Goal: Obtain resource: Download file/media

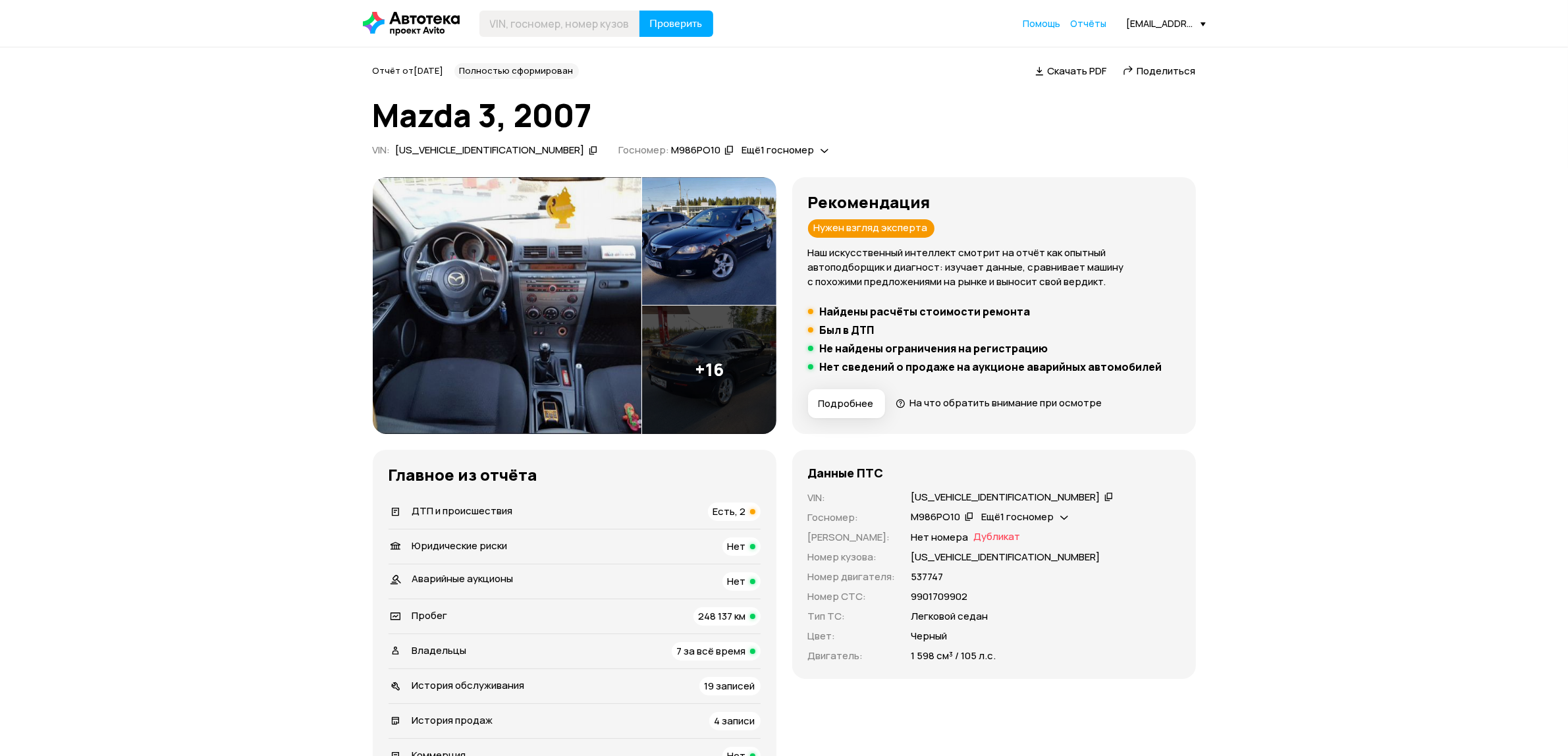
click at [1041, 402] on span "На что обратить внимание при осмотре" at bounding box center [1006, 403] width 193 height 14
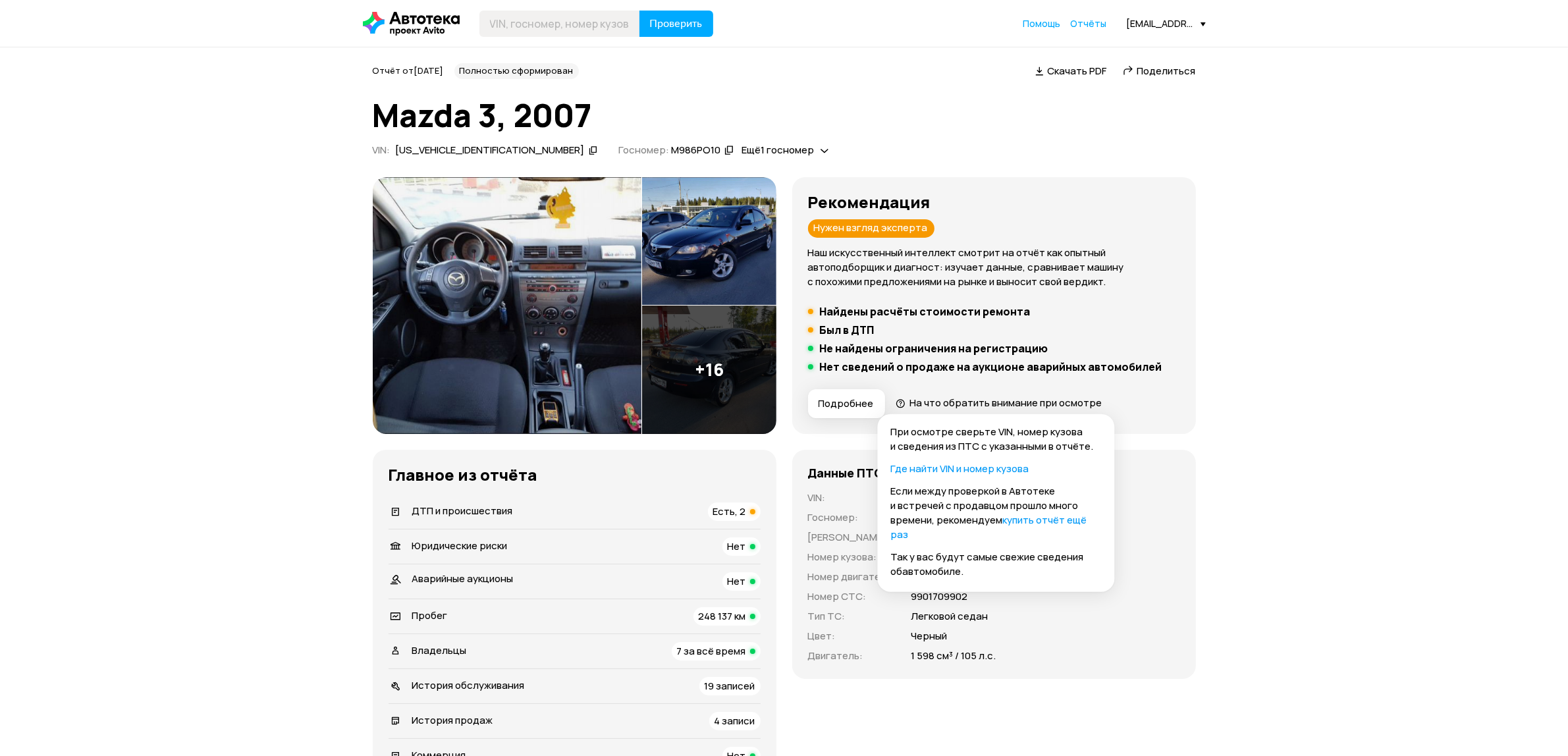
click at [1049, 522] on link "купить отчёт ещё раз" at bounding box center [989, 527] width 196 height 28
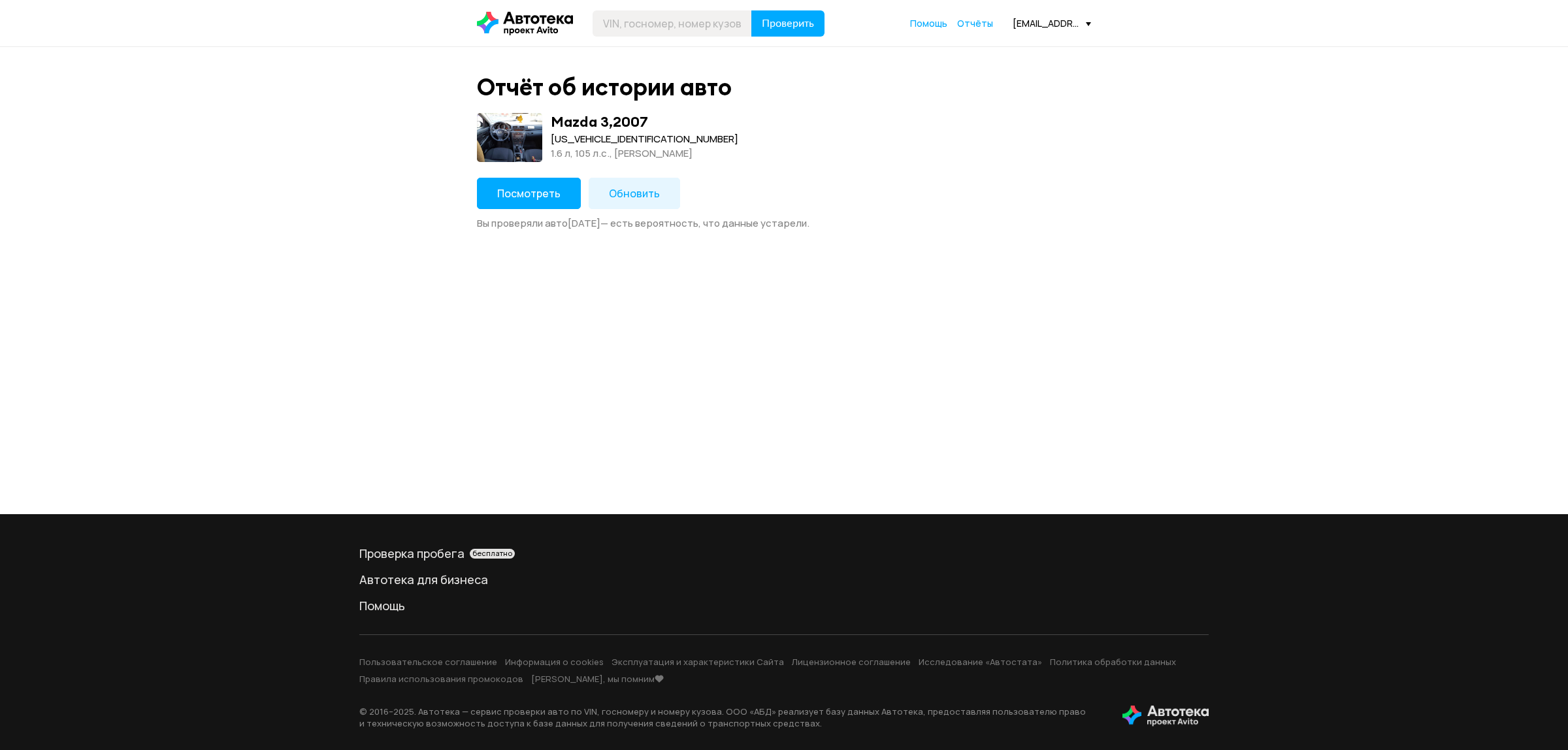
click at [641, 193] on span "Обновить" at bounding box center [634, 193] width 51 height 14
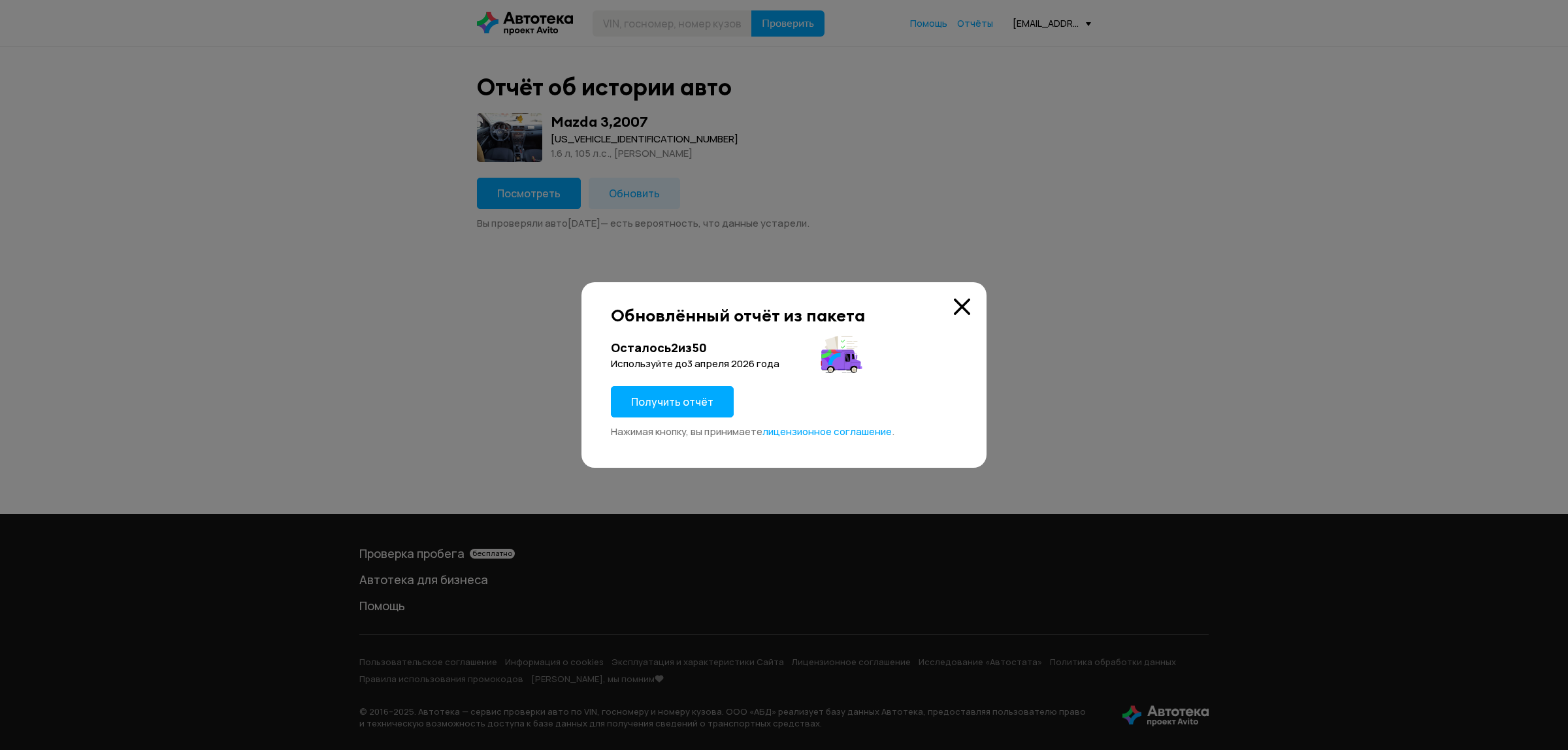
click at [684, 399] on span "Получить отчёт" at bounding box center [672, 402] width 83 height 14
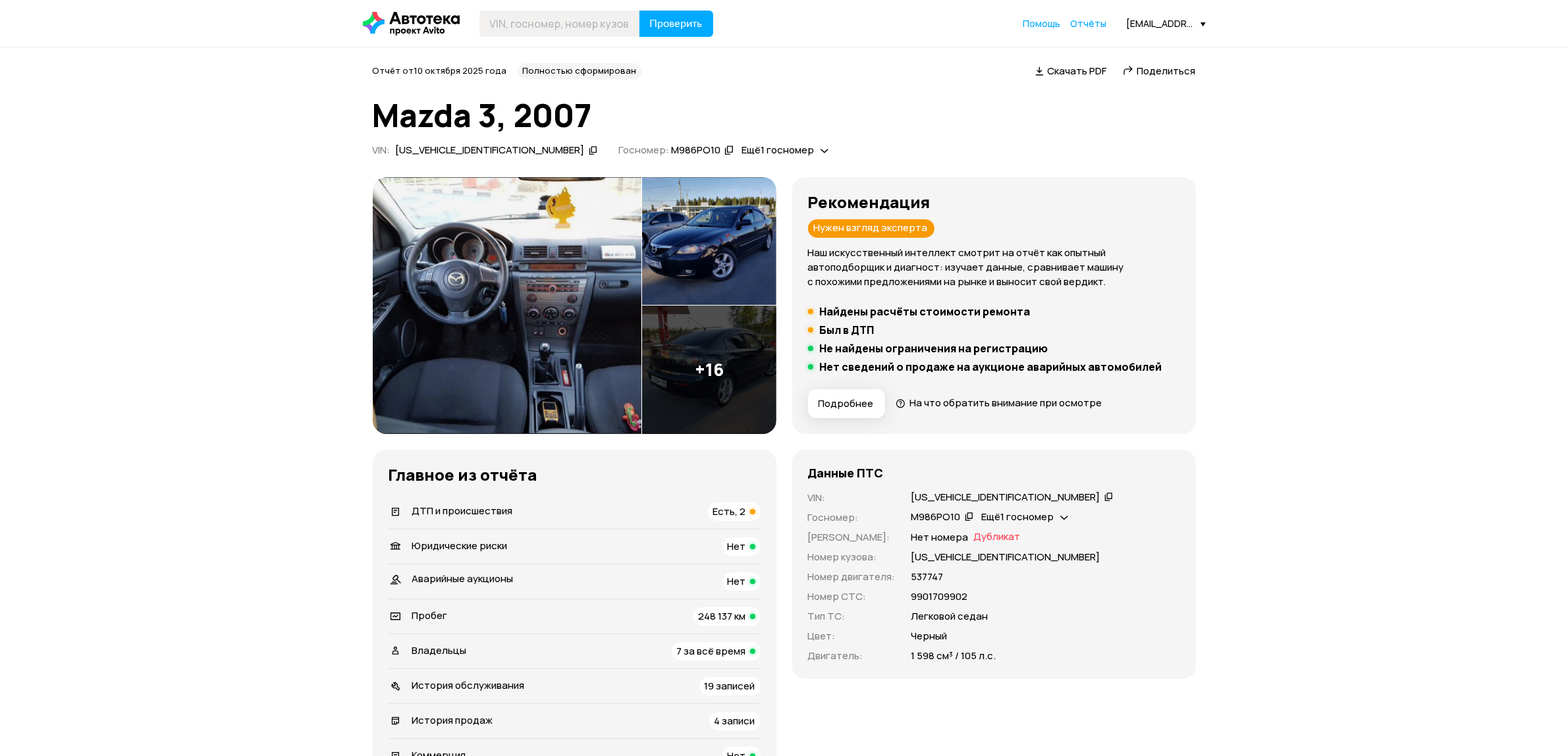
click at [719, 615] on span "248 137 км" at bounding box center [722, 616] width 48 height 14
click at [1061, 70] on span "Скачать PDF" at bounding box center [1077, 70] width 59 height 14
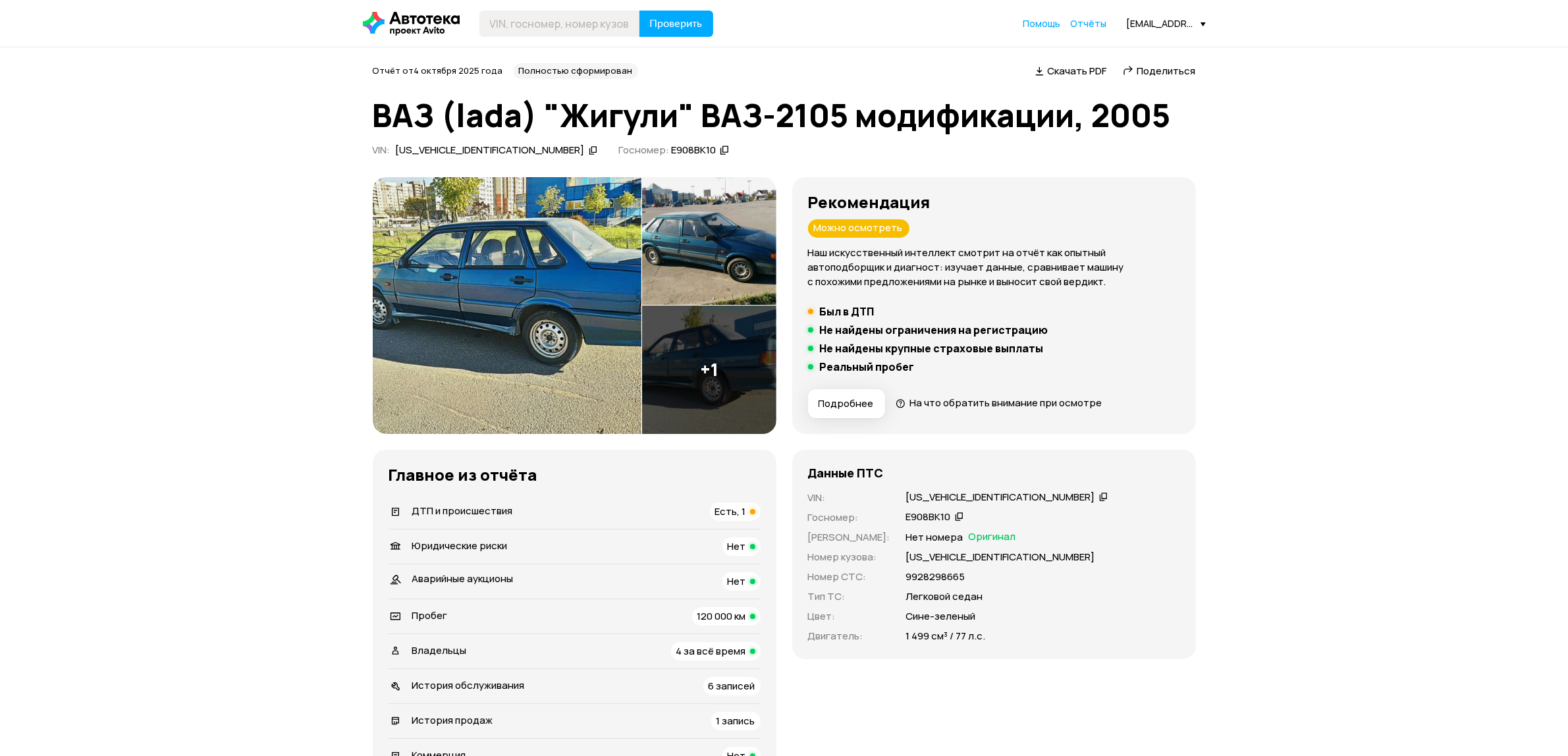
click at [1003, 397] on span "На что обратить внимание при осмотре" at bounding box center [1006, 403] width 193 height 14
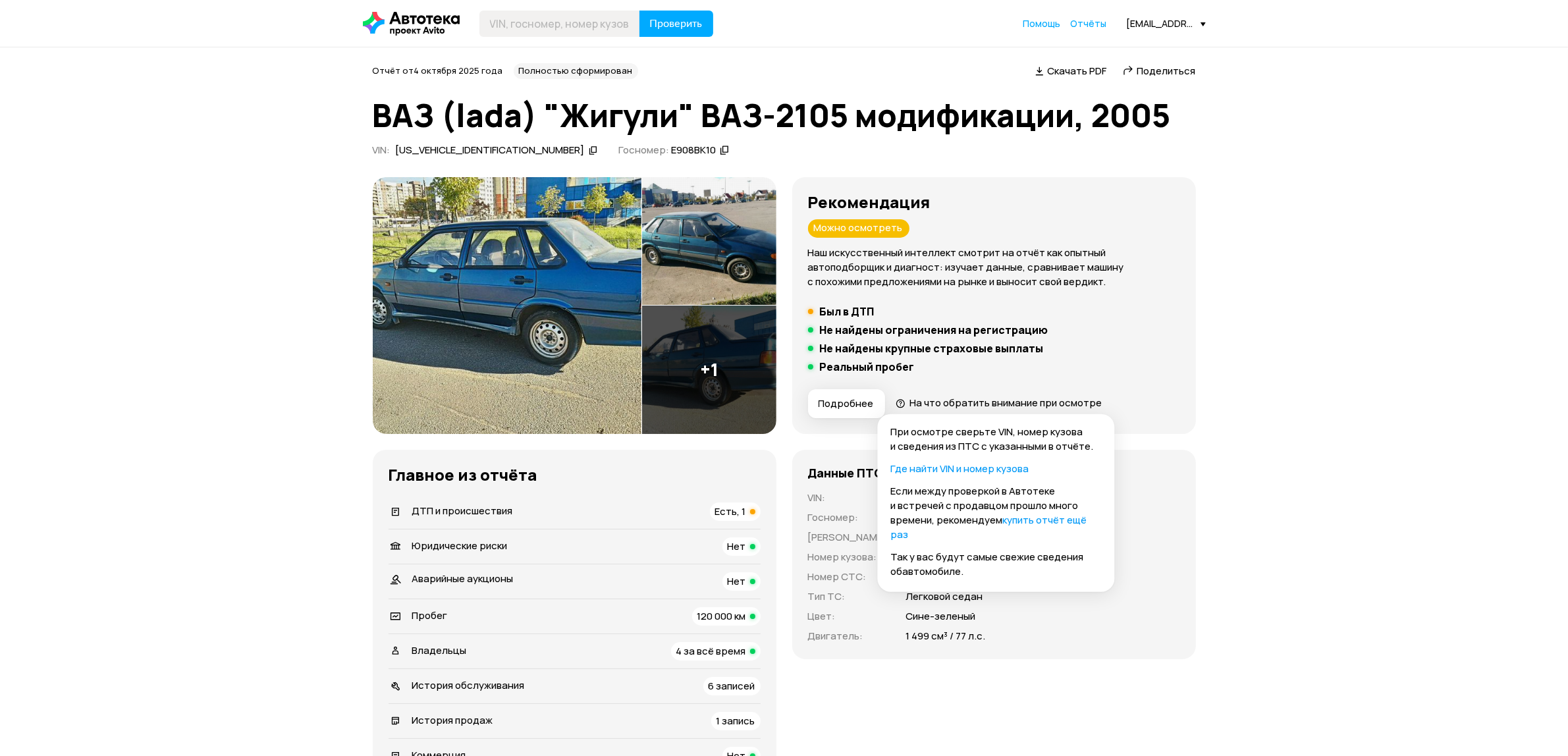
click at [1039, 519] on link "купить отчёт ещё раз" at bounding box center [989, 527] width 196 height 28
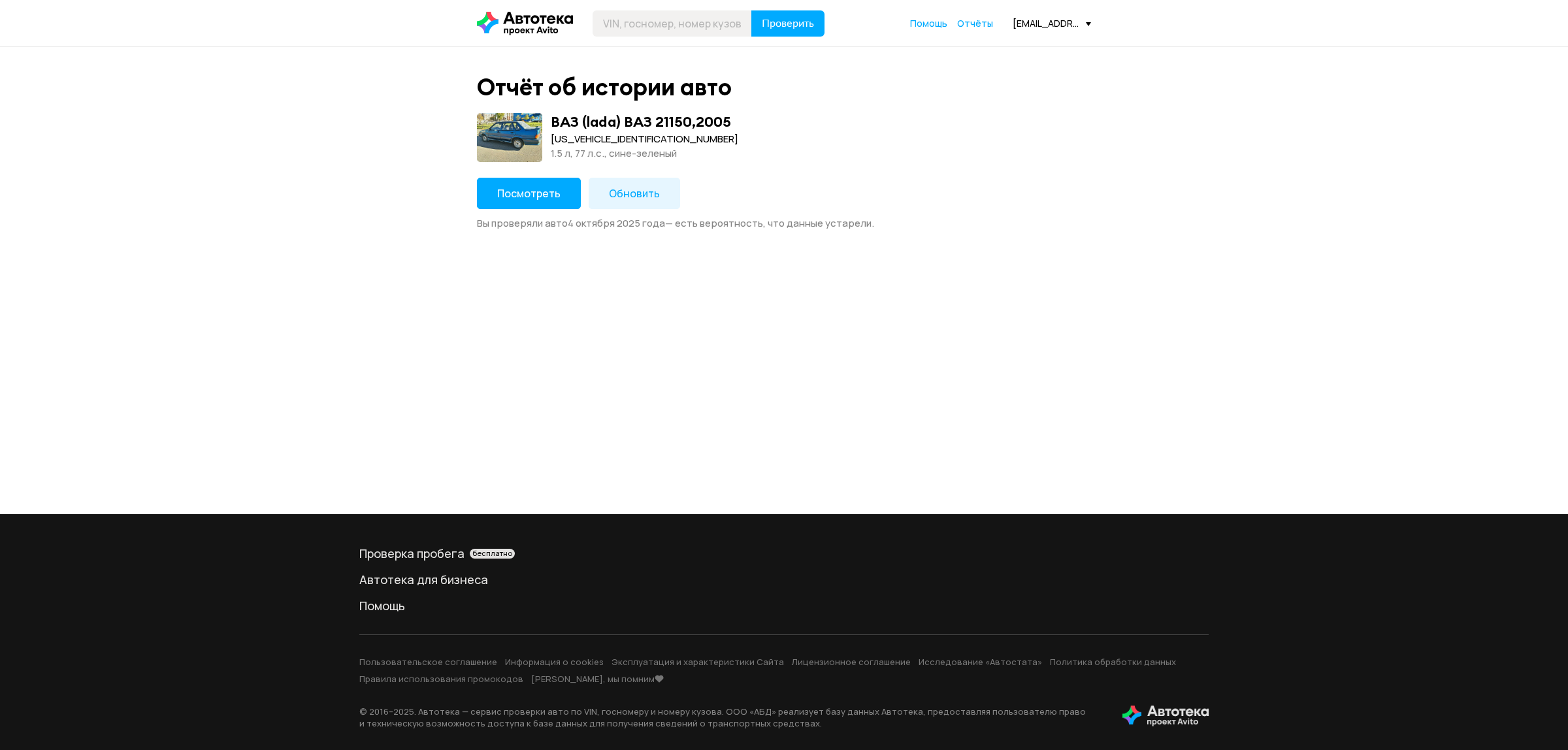
click at [644, 188] on span "Обновить" at bounding box center [634, 193] width 51 height 14
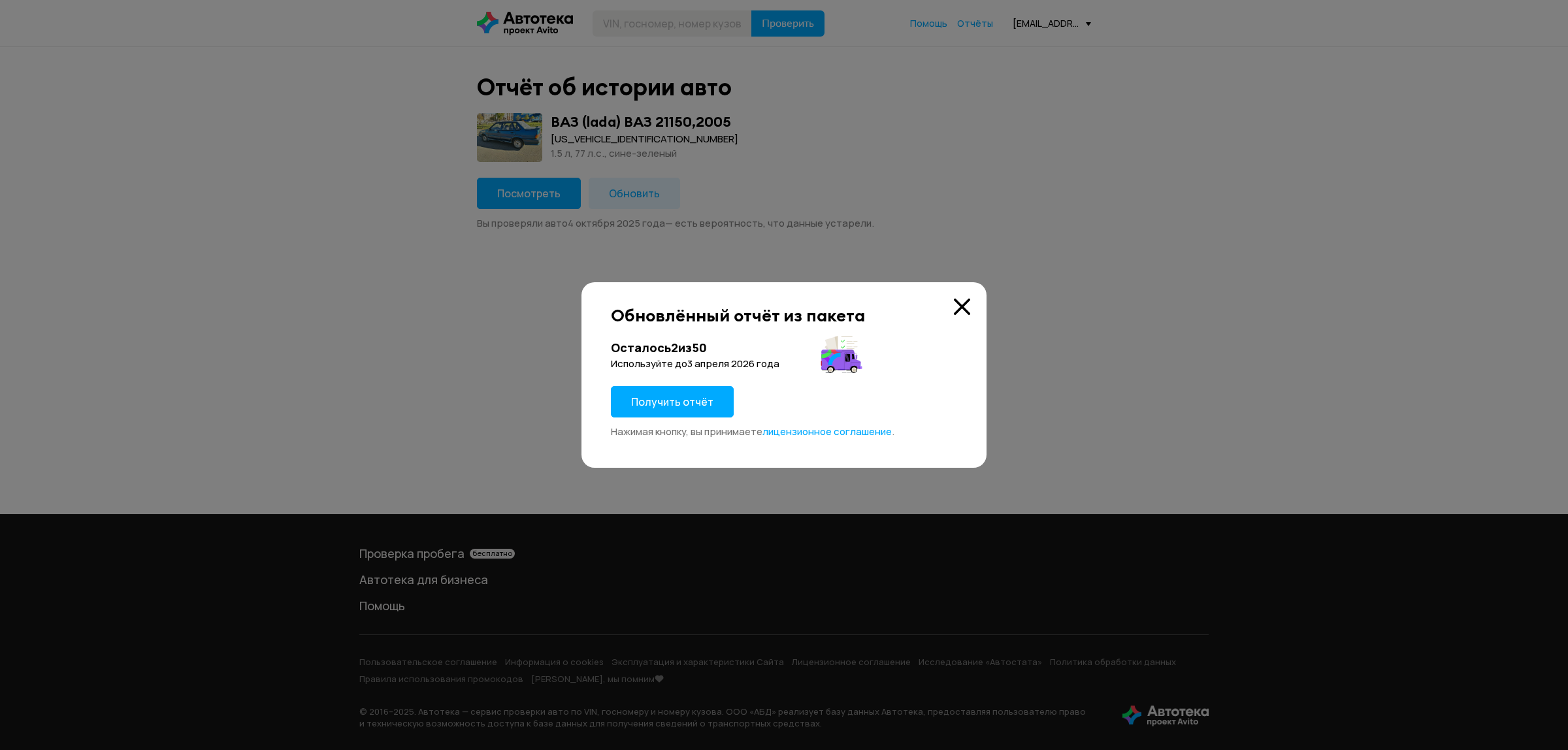
click at [669, 402] on span "Получить отчёт" at bounding box center [672, 402] width 83 height 14
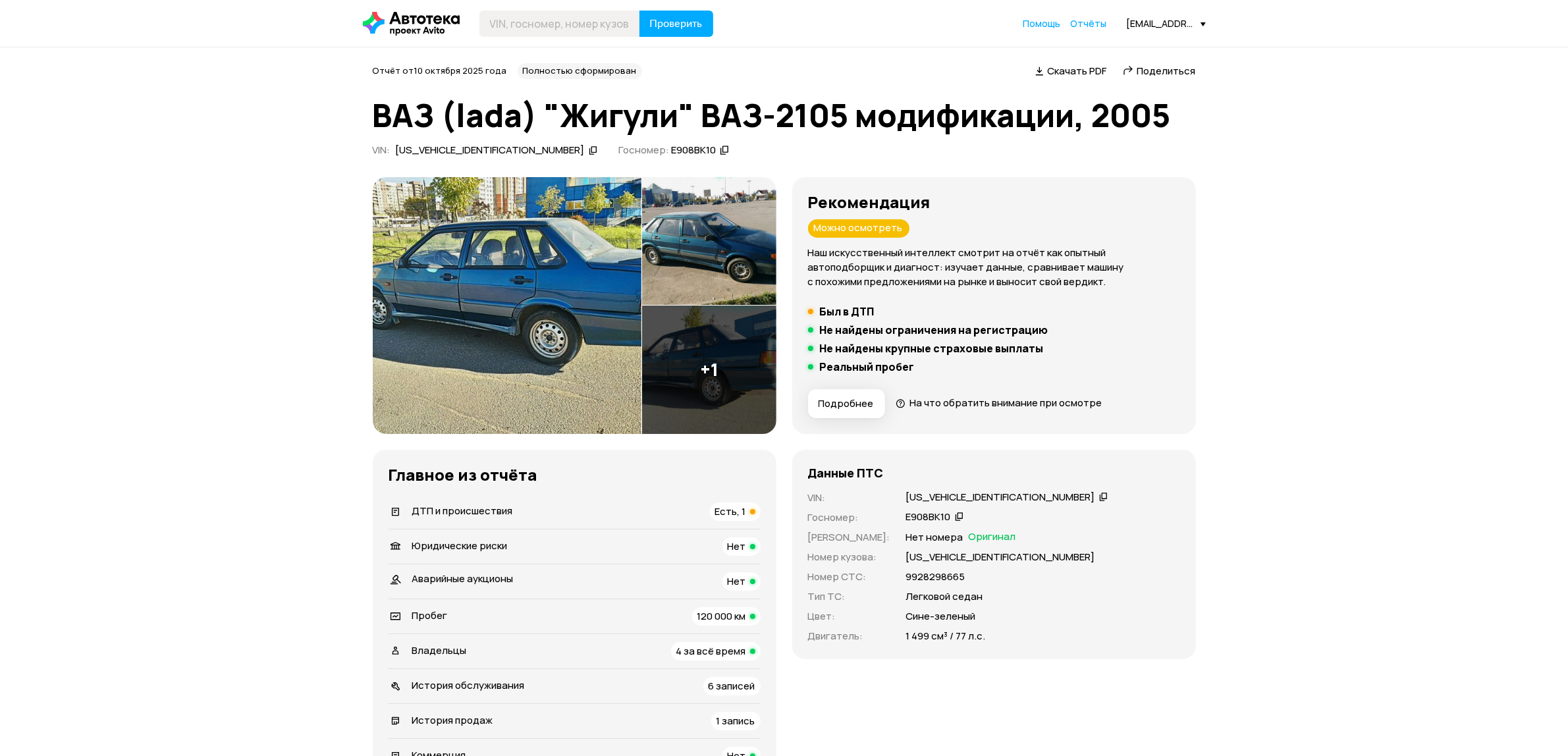
click at [1082, 66] on span "Скачать PDF" at bounding box center [1077, 70] width 59 height 14
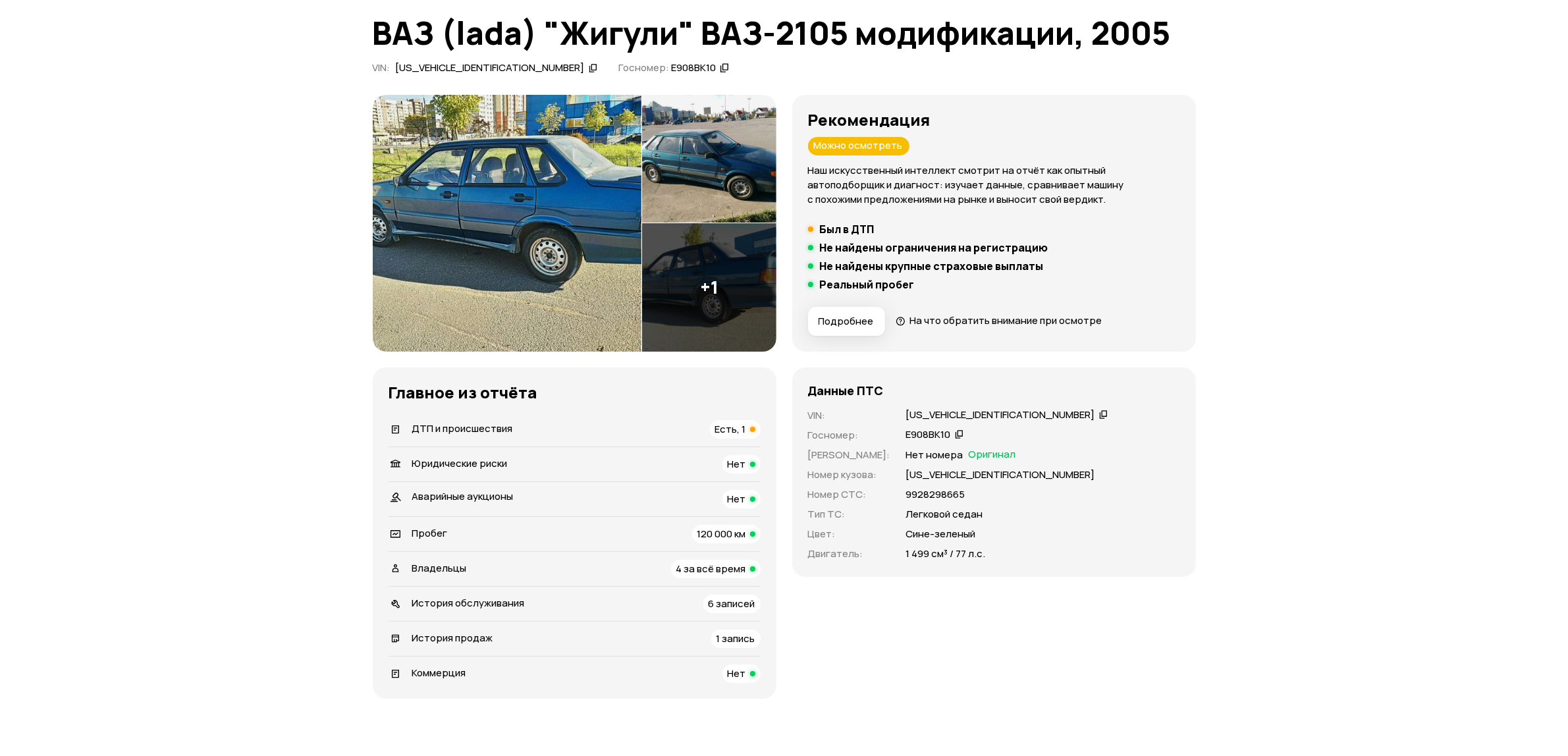
click at [719, 530] on span "120 000 км" at bounding box center [721, 534] width 49 height 14
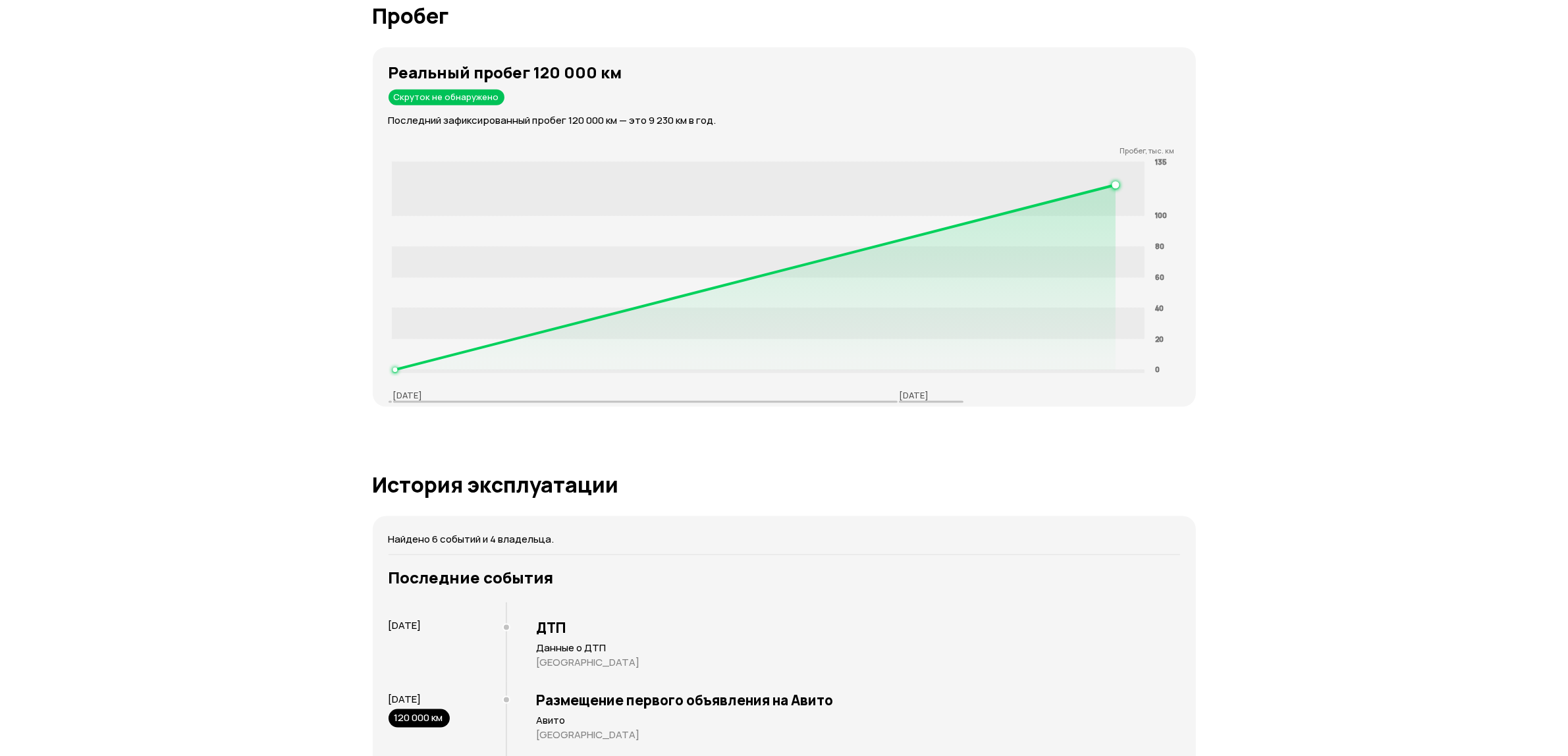
scroll to position [2047, 0]
